Goal: Task Accomplishment & Management: Manage account settings

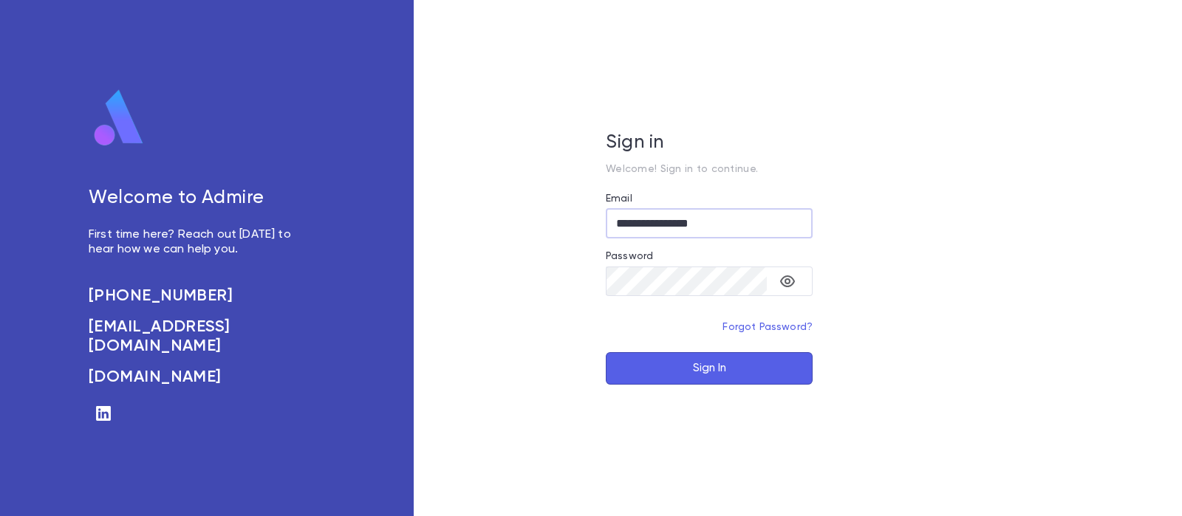
type input "**********"
click at [761, 372] on button "Sign In" at bounding box center [709, 368] width 207 height 32
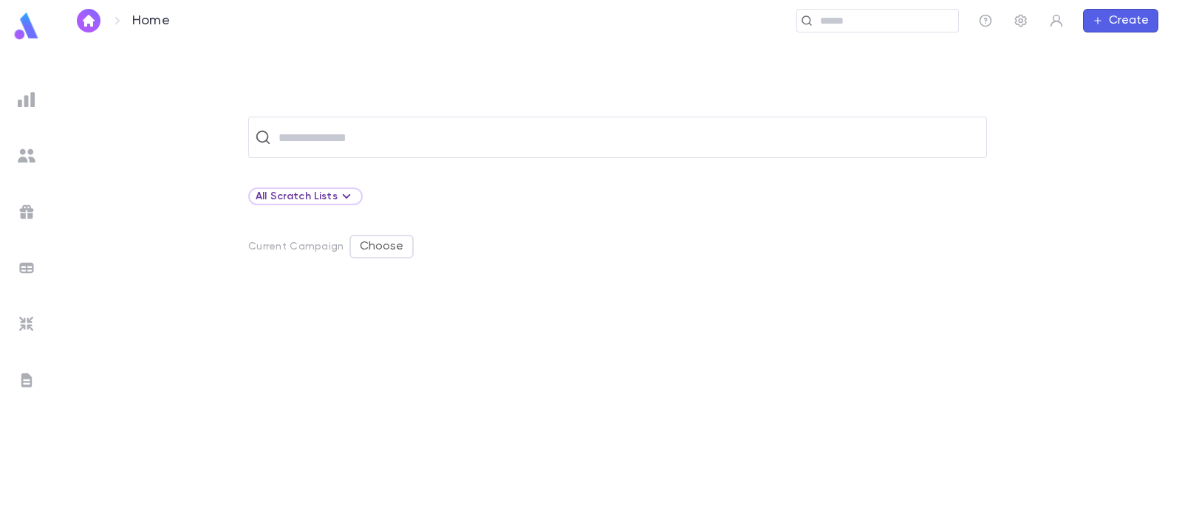
click at [30, 168] on div at bounding box center [26, 156] width 27 height 27
